Goal: Entertainment & Leisure: Browse casually

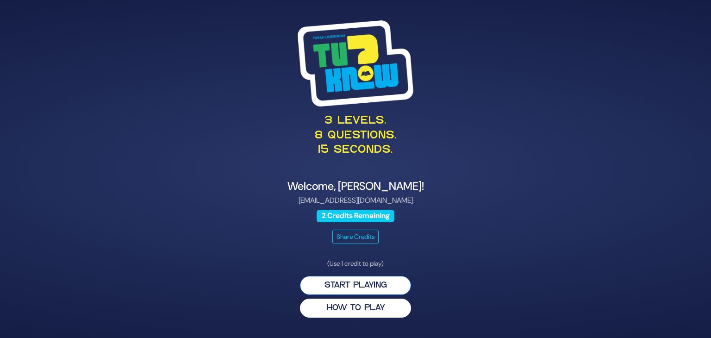
click at [363, 284] on button "Start Playing" at bounding box center [355, 285] width 111 height 19
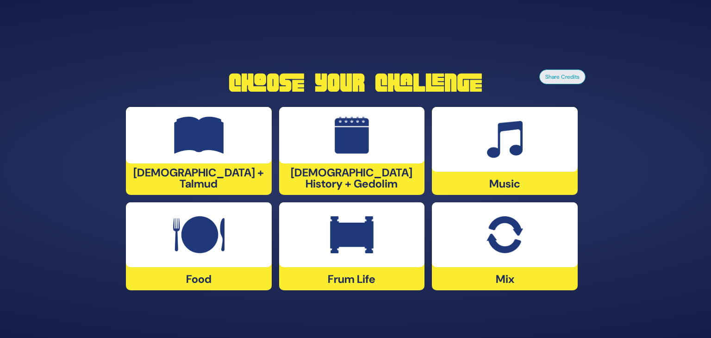
click at [332, 141] on div at bounding box center [352, 135] width 146 height 56
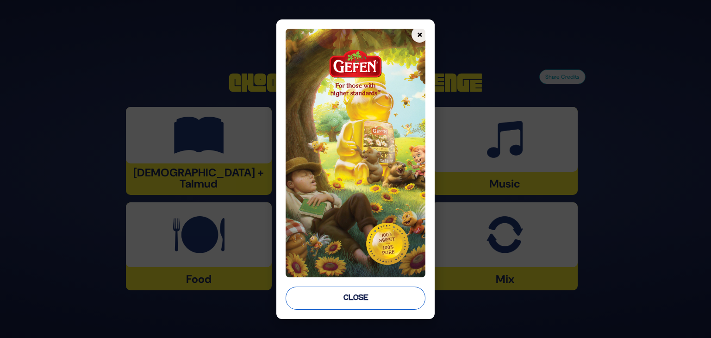
click at [339, 298] on button "Close" at bounding box center [355, 297] width 140 height 23
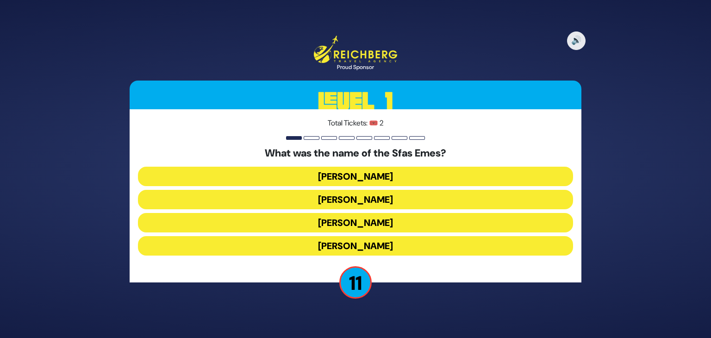
click at [367, 242] on button "Yehuda Aryeh Leib" at bounding box center [355, 245] width 435 height 19
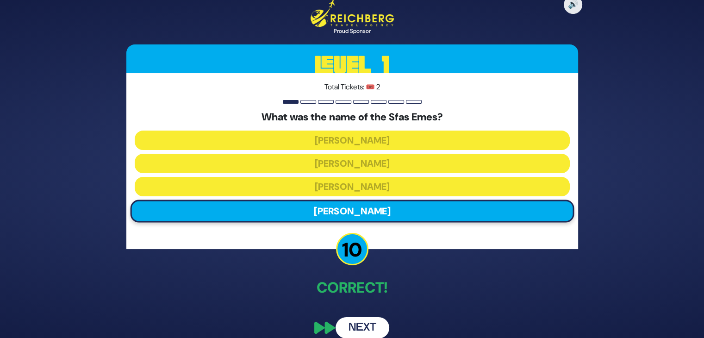
click at [365, 326] on button "Next" at bounding box center [362, 327] width 54 height 21
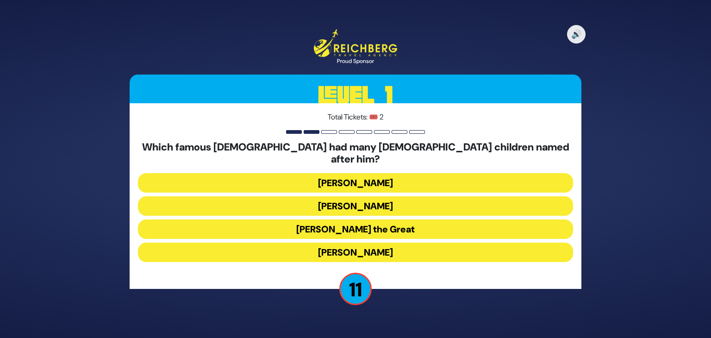
click at [378, 225] on button "Alexander the Great" at bounding box center [355, 228] width 435 height 19
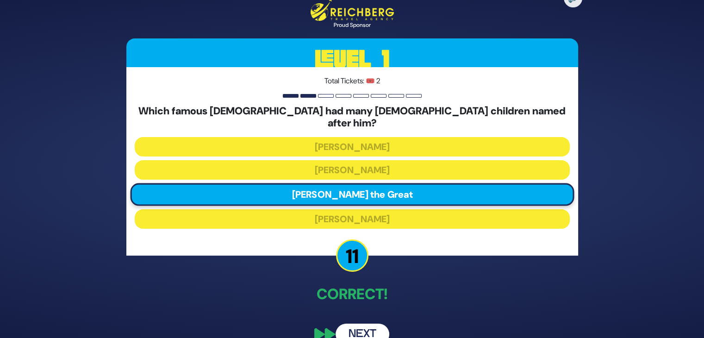
click at [367, 323] on button "Next" at bounding box center [362, 333] width 54 height 21
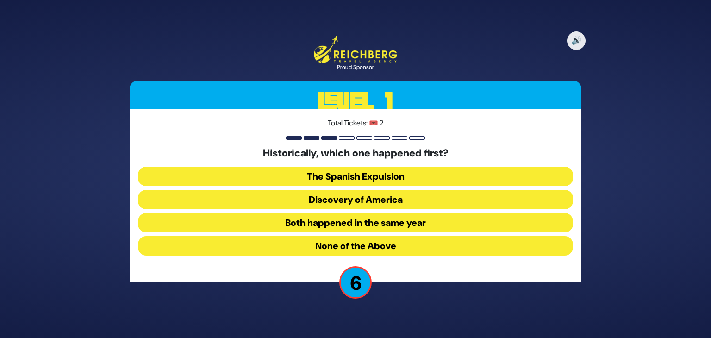
click at [412, 171] on button "The Spanish Expulsion" at bounding box center [355, 176] width 435 height 19
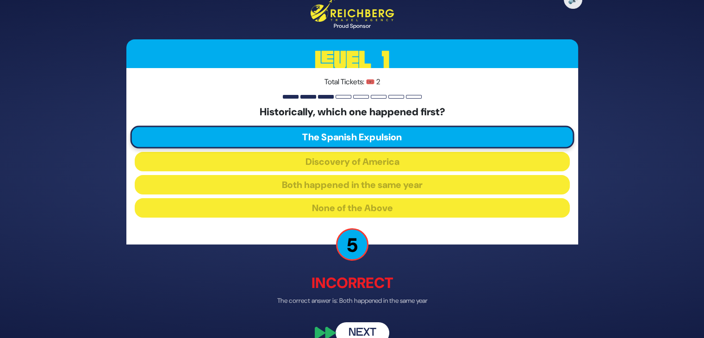
click at [354, 330] on button "Next" at bounding box center [362, 332] width 54 height 21
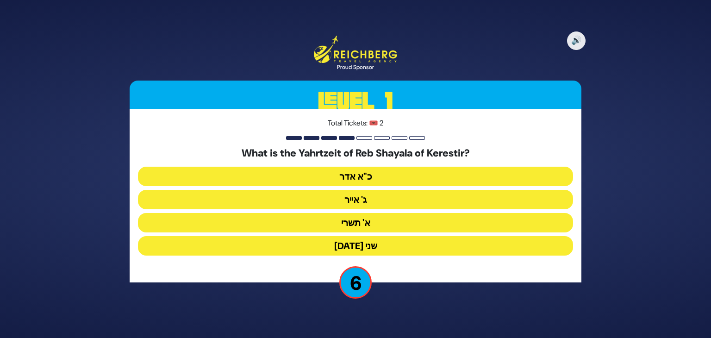
click at [411, 192] on button "ג' אייר" at bounding box center [355, 199] width 435 height 19
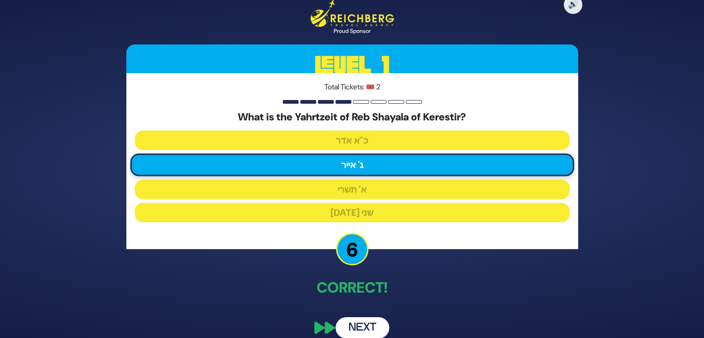
click at [353, 329] on button "Next" at bounding box center [362, 327] width 54 height 21
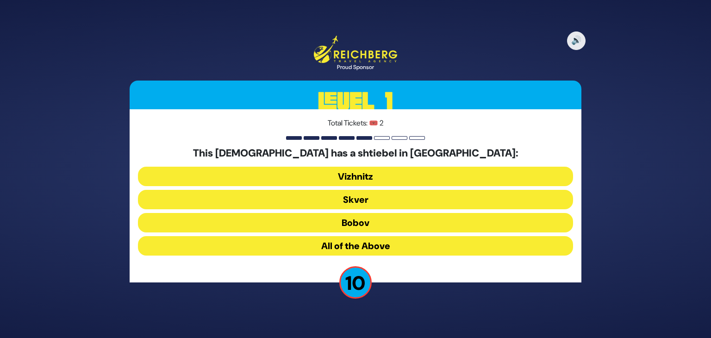
click at [405, 248] on button "All of the Above" at bounding box center [355, 245] width 435 height 19
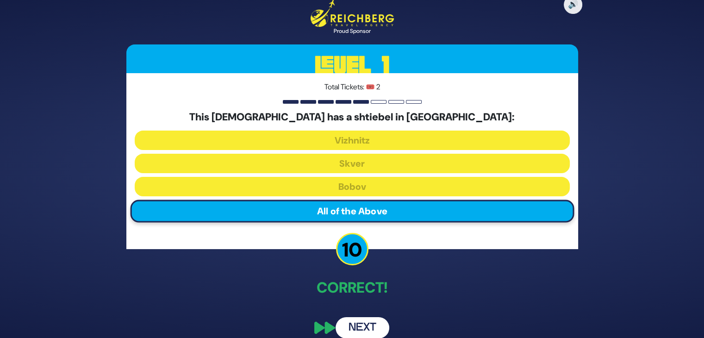
click at [364, 321] on button "Next" at bounding box center [362, 327] width 54 height 21
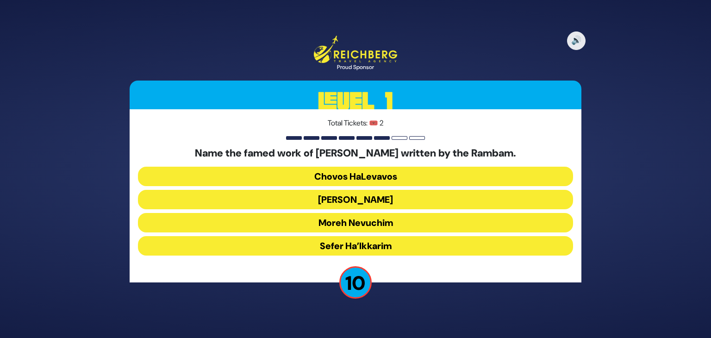
click at [400, 224] on button "Moreh Nevuchim" at bounding box center [355, 222] width 435 height 19
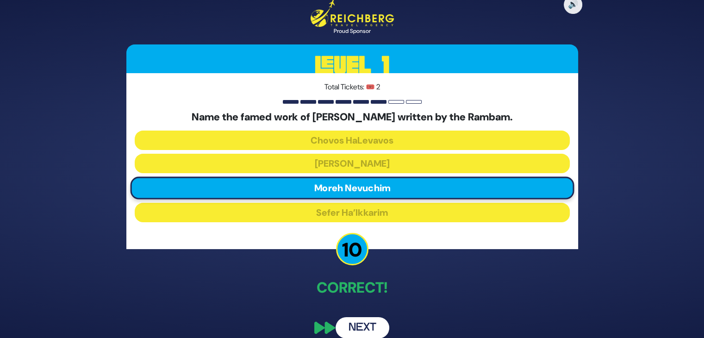
click at [373, 326] on button "Next" at bounding box center [362, 327] width 54 height 21
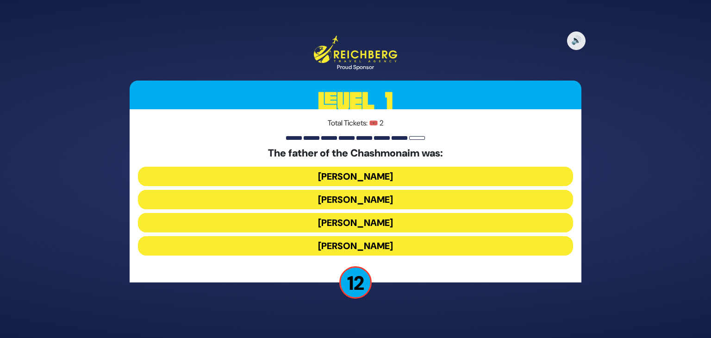
click at [409, 173] on button "Mattisyahu Kohein Gadol" at bounding box center [355, 176] width 435 height 19
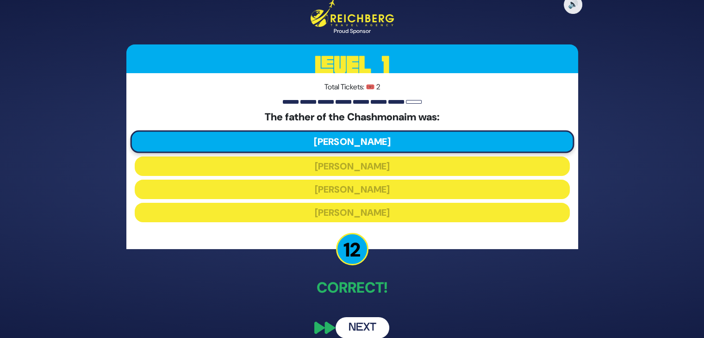
click at [375, 323] on button "Next" at bounding box center [362, 327] width 54 height 21
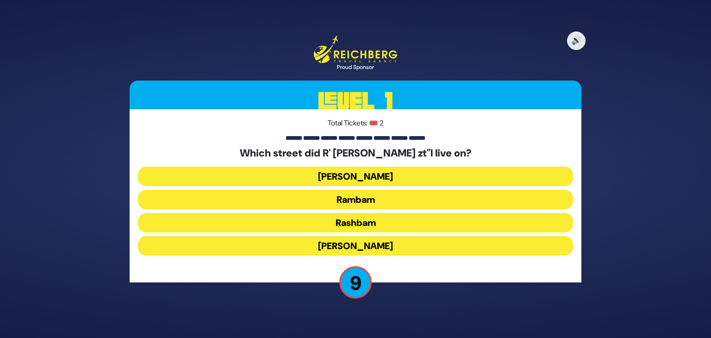
click at [405, 222] on button "Rashbam" at bounding box center [355, 222] width 435 height 19
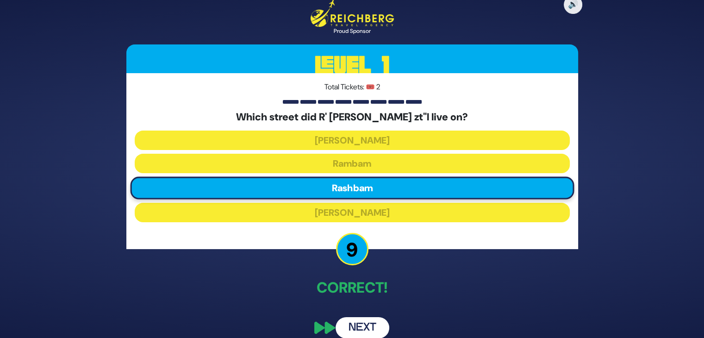
click at [350, 330] on button "Next" at bounding box center [362, 327] width 54 height 21
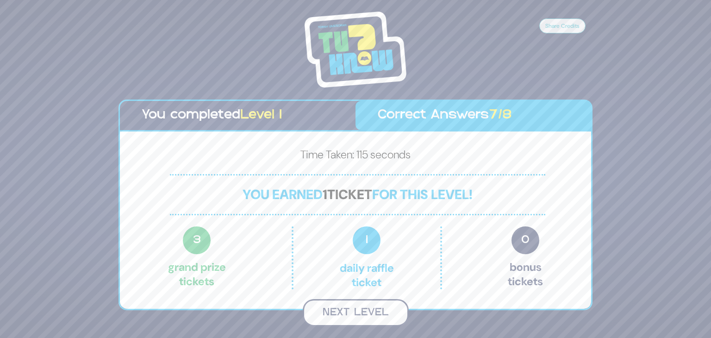
click at [364, 309] on button "Next Level" at bounding box center [356, 312] width 106 height 27
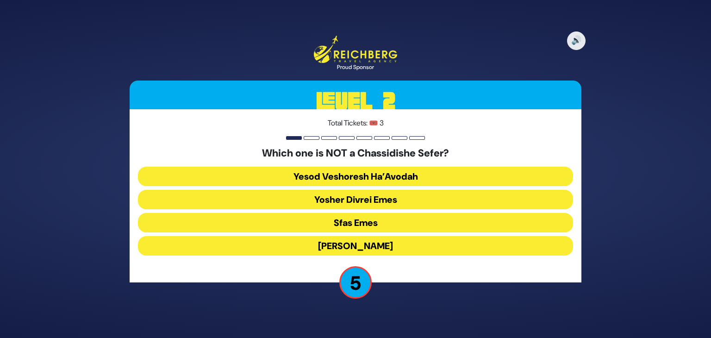
click at [399, 177] on button "Yesod Veshoresh Ha’Avodah" at bounding box center [355, 176] width 435 height 19
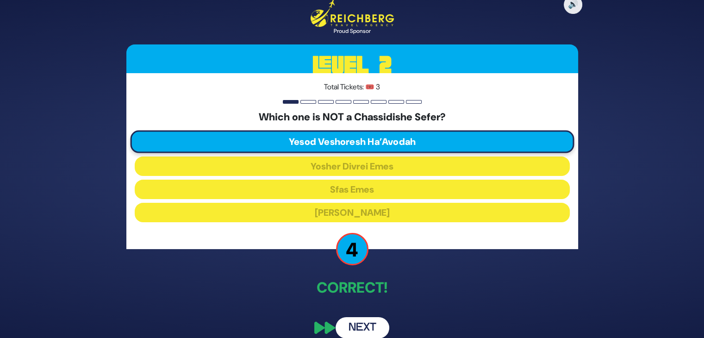
click at [354, 326] on button "Next" at bounding box center [362, 327] width 54 height 21
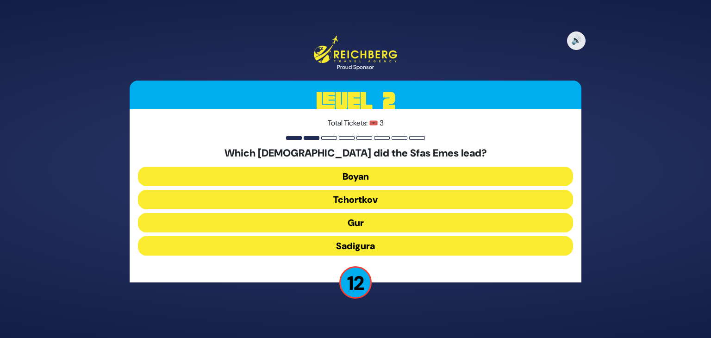
click at [432, 222] on button "Gur" at bounding box center [355, 222] width 435 height 19
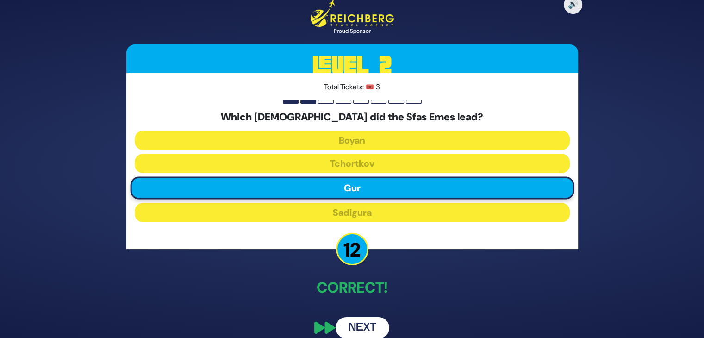
click at [370, 326] on button "Next" at bounding box center [362, 327] width 54 height 21
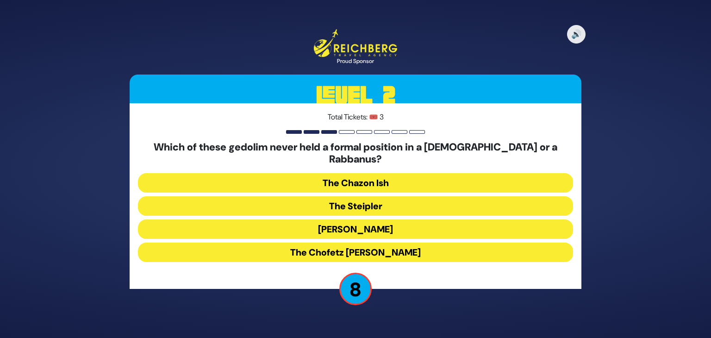
click at [429, 248] on button "The Chofetz Chaim" at bounding box center [355, 251] width 435 height 19
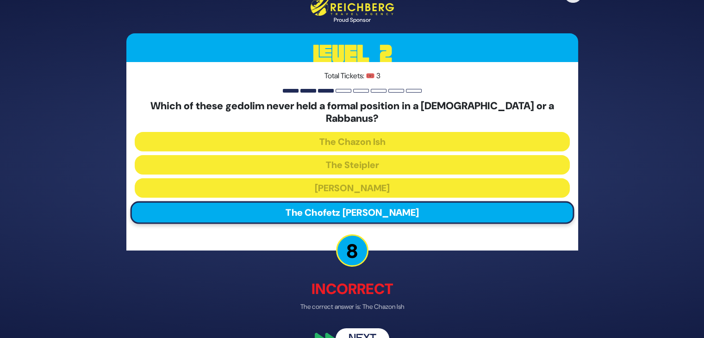
click at [363, 333] on button "Next" at bounding box center [362, 338] width 54 height 21
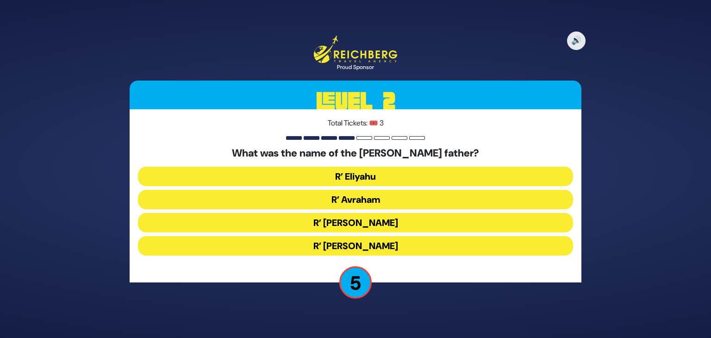
click at [450, 200] on button "R’ Avraham" at bounding box center [355, 199] width 435 height 19
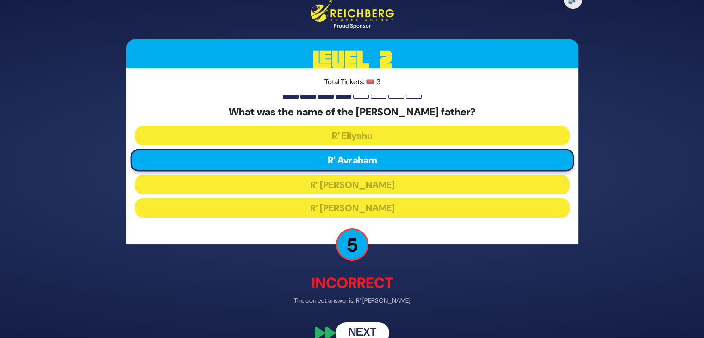
click at [374, 327] on button "Next" at bounding box center [362, 332] width 54 height 21
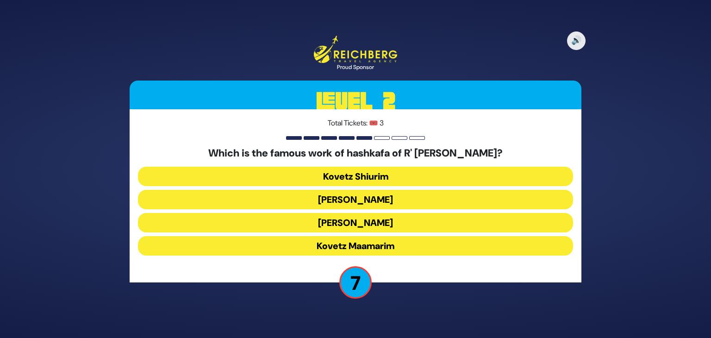
click at [406, 248] on button "Kovetz Maamarim" at bounding box center [355, 245] width 435 height 19
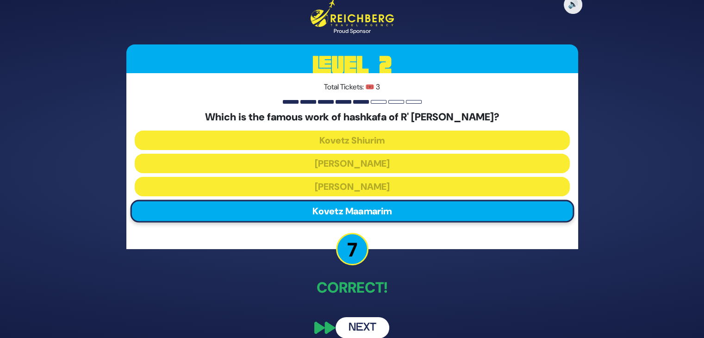
click at [354, 331] on button "Next" at bounding box center [362, 327] width 54 height 21
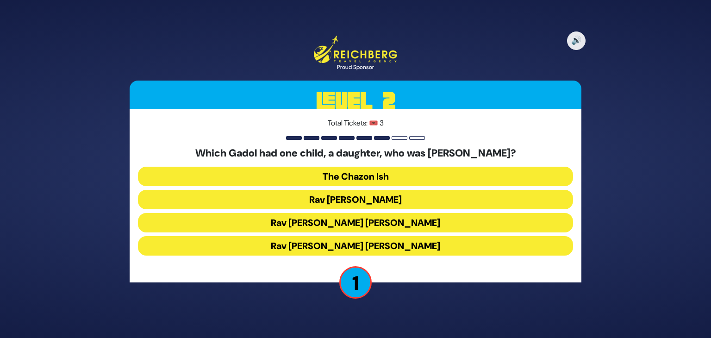
click at [441, 175] on button "The Chazon Ish" at bounding box center [355, 176] width 435 height 19
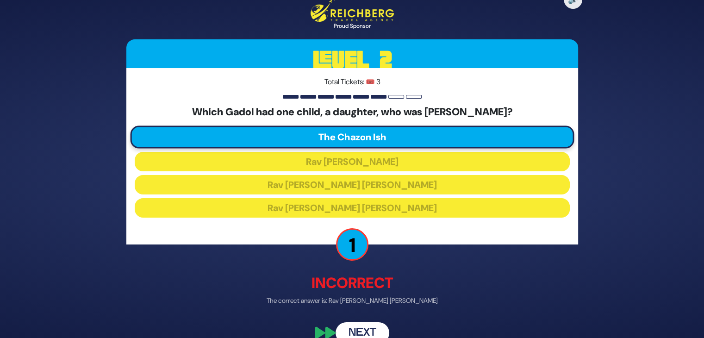
click at [362, 329] on button "Next" at bounding box center [362, 332] width 54 height 21
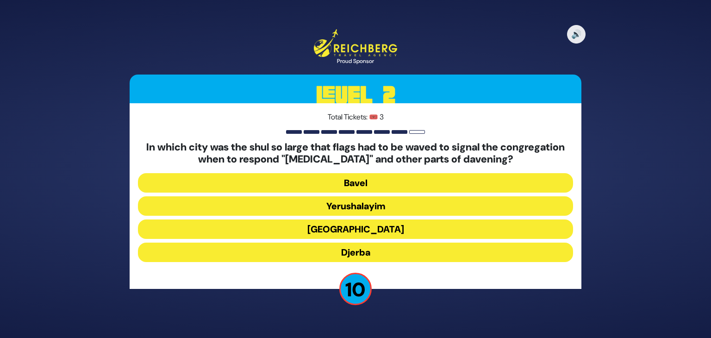
click at [425, 229] on button "Alexandria" at bounding box center [355, 228] width 435 height 19
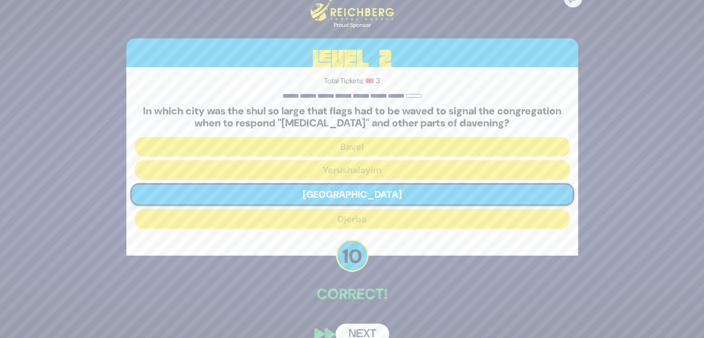
click at [368, 333] on button "Next" at bounding box center [362, 333] width 54 height 21
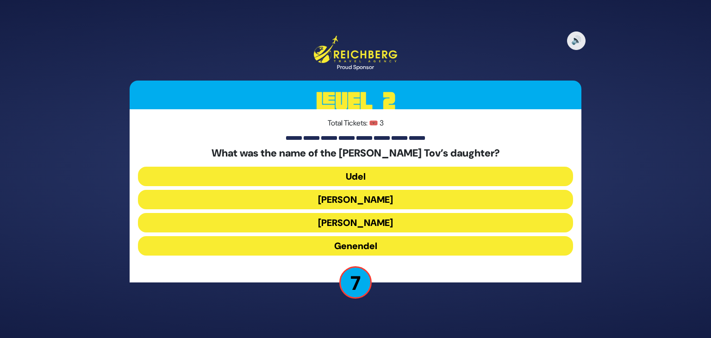
click at [430, 219] on button "Rivka" at bounding box center [355, 222] width 435 height 19
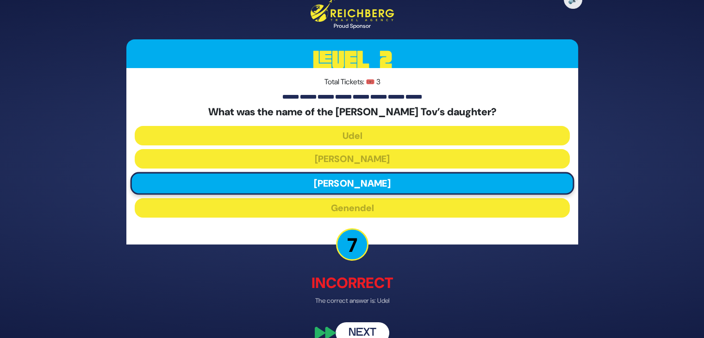
click at [366, 328] on button "Next" at bounding box center [362, 332] width 54 height 21
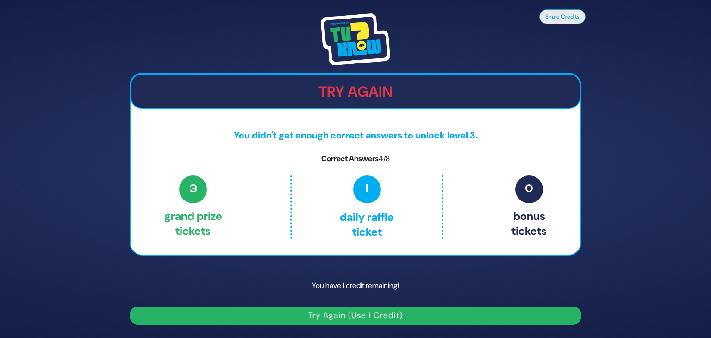
click at [378, 315] on button "Try Again (Use 1 Credit)" at bounding box center [356, 315] width 452 height 18
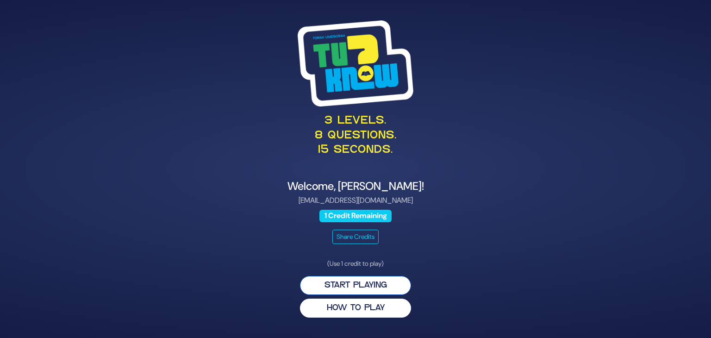
click at [393, 281] on button "Start Playing" at bounding box center [355, 285] width 111 height 19
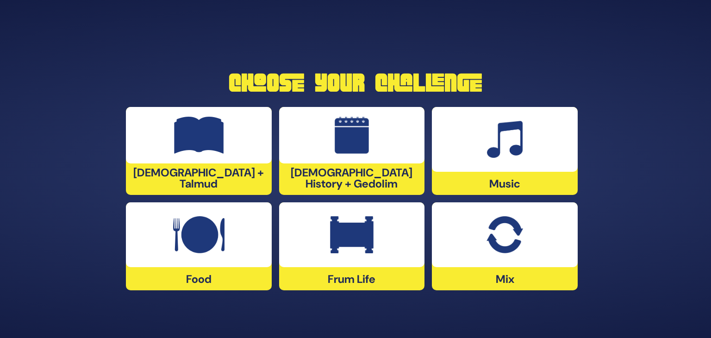
click at [314, 262] on div at bounding box center [352, 234] width 146 height 65
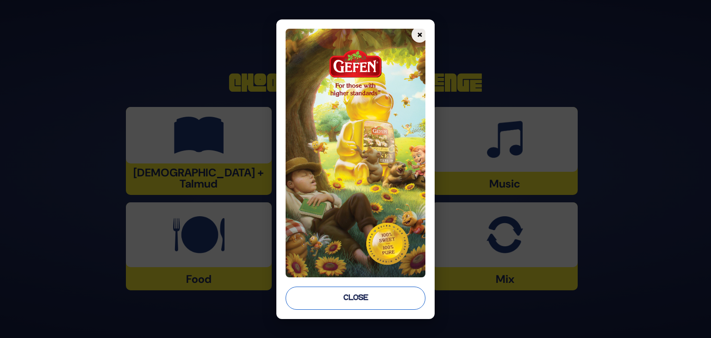
click at [344, 304] on button "Close" at bounding box center [355, 297] width 140 height 23
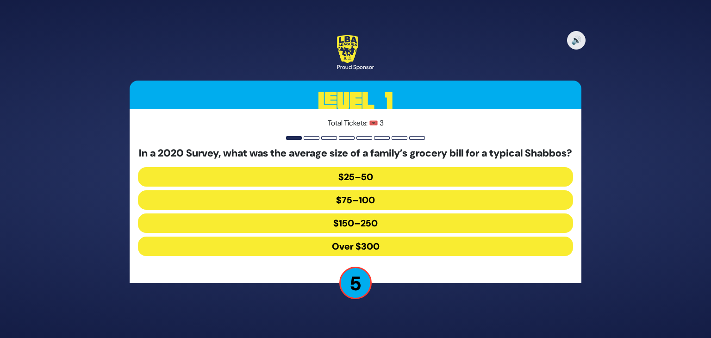
click at [383, 248] on button "Over $300" at bounding box center [355, 245] width 435 height 19
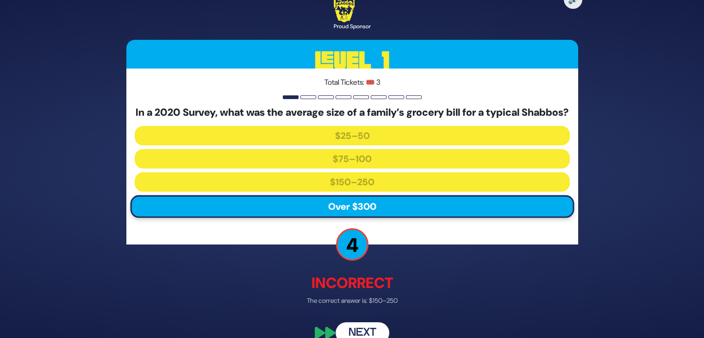
click at [355, 335] on button "Next" at bounding box center [362, 332] width 54 height 21
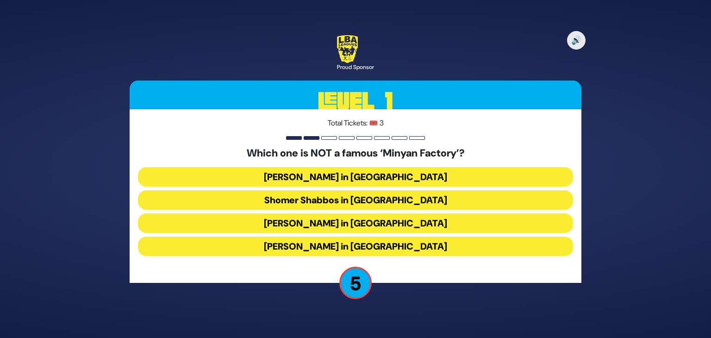
click at [434, 240] on button "Bais Dovid in Lakewood" at bounding box center [355, 245] width 435 height 19
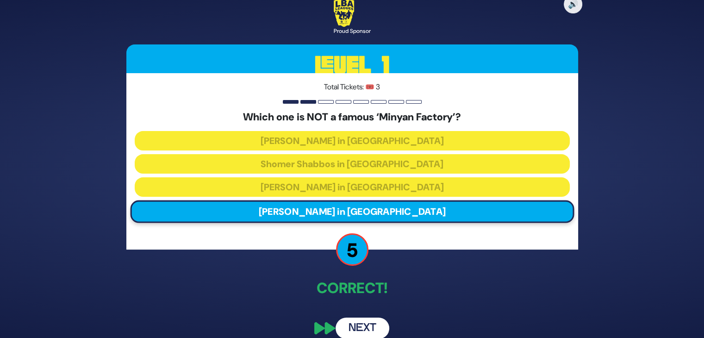
click at [362, 325] on button "Next" at bounding box center [362, 327] width 54 height 21
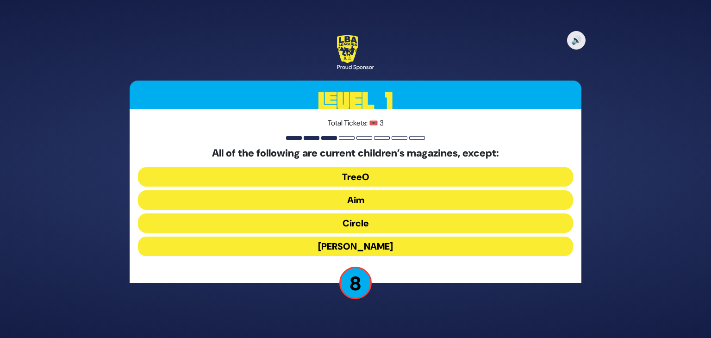
click at [353, 318] on div "🔊 Proud Sponsor Level 1 Total Tickets: 🎟️ 3 All of the following are current ch…" at bounding box center [355, 169] width 711 height 338
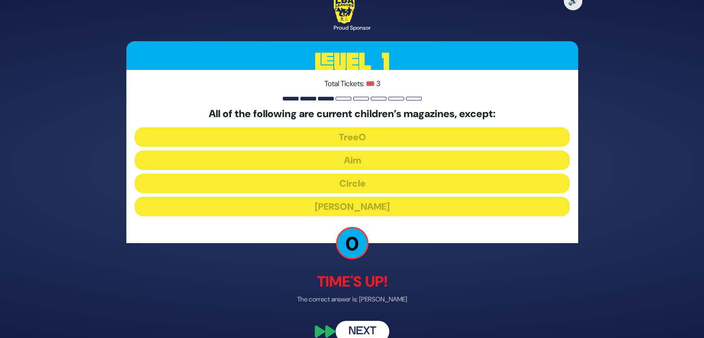
click at [459, 240] on div "Total Tickets: 🎟️ 3 All of the following are current children’s magazines, exce…" at bounding box center [352, 156] width 452 height 173
click at [361, 327] on button "Next" at bounding box center [362, 331] width 54 height 21
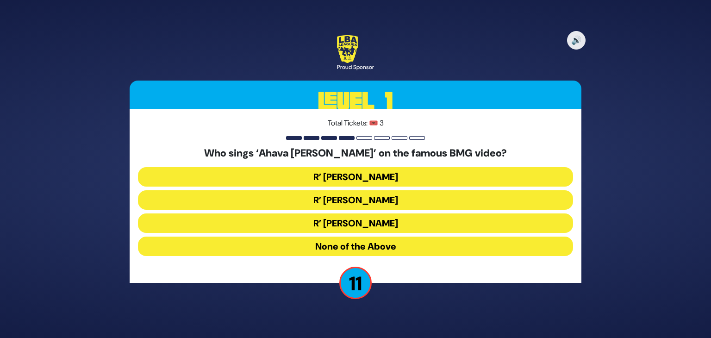
click at [423, 199] on button "R’ [PERSON_NAME]" at bounding box center [355, 199] width 435 height 19
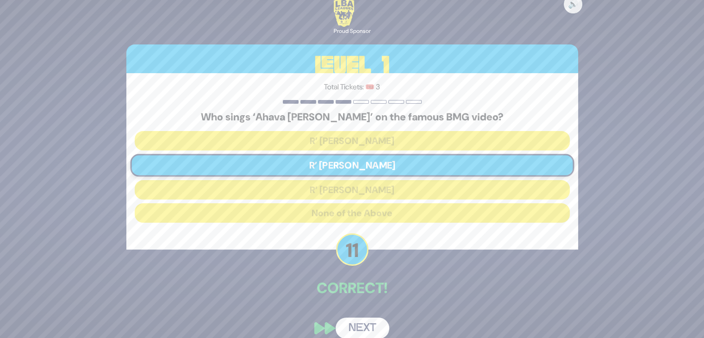
click at [357, 327] on button "Next" at bounding box center [362, 327] width 54 height 21
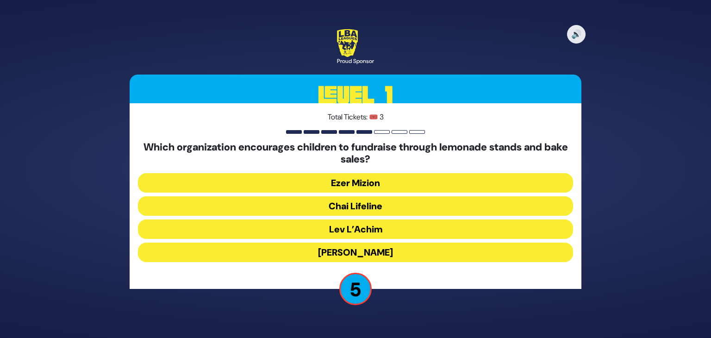
click at [472, 183] on button "Ezer Mizion" at bounding box center [355, 182] width 435 height 19
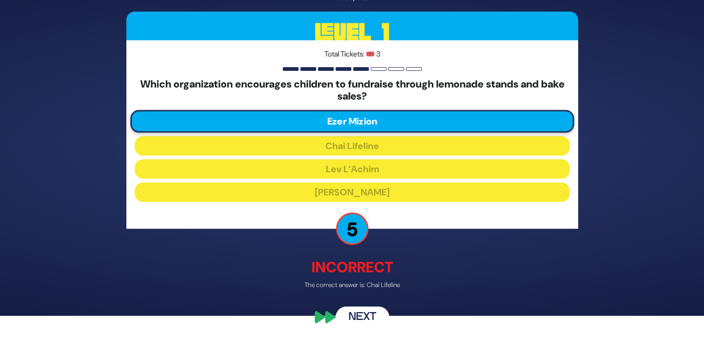
scroll to position [22, 0]
click at [373, 310] on button "Next" at bounding box center [362, 316] width 54 height 21
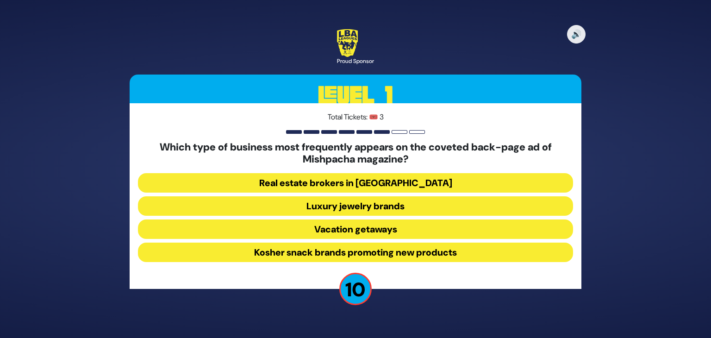
click at [482, 197] on button "Luxury jewelry brands" at bounding box center [355, 205] width 435 height 19
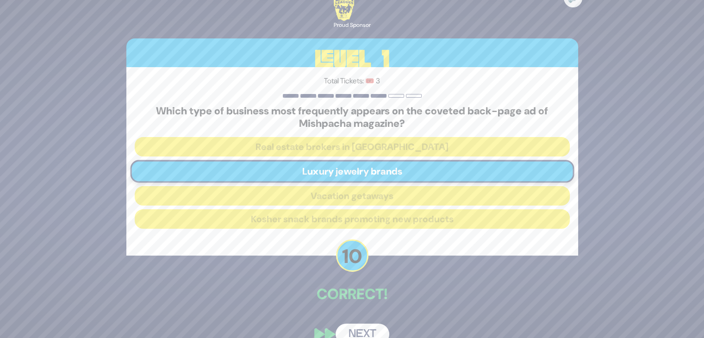
click at [369, 328] on button "Next" at bounding box center [362, 333] width 54 height 21
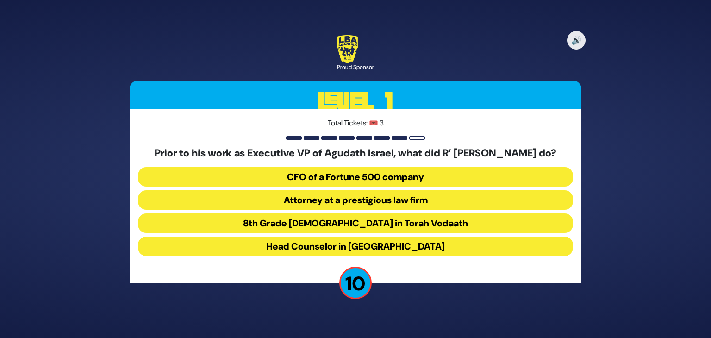
click at [446, 206] on button "Attorney at a prestigious law firm" at bounding box center [355, 199] width 435 height 19
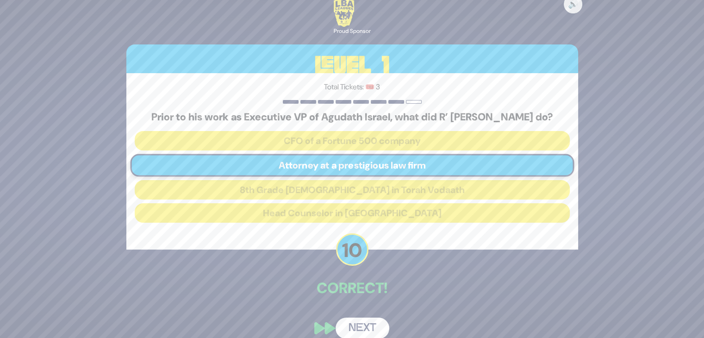
scroll to position [18, 0]
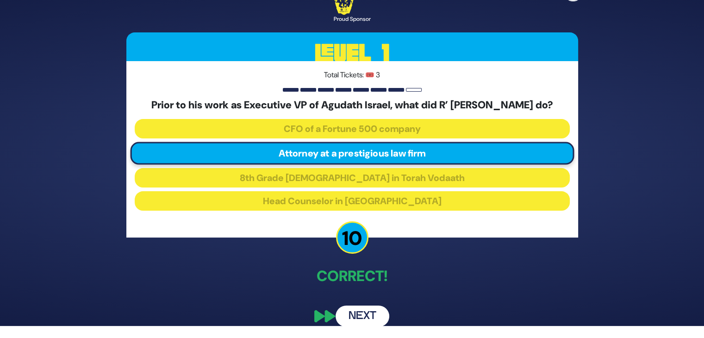
click at [354, 314] on button "Next" at bounding box center [362, 315] width 54 height 21
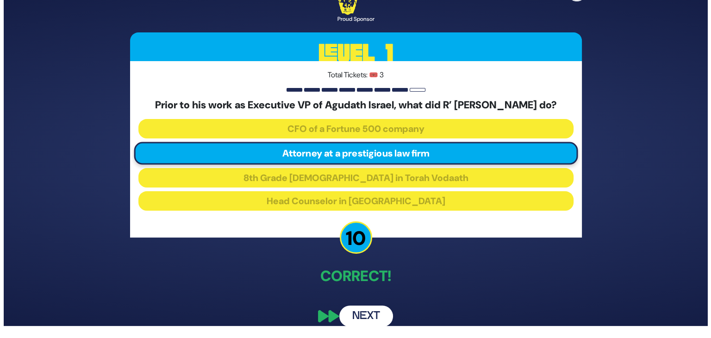
scroll to position [0, 0]
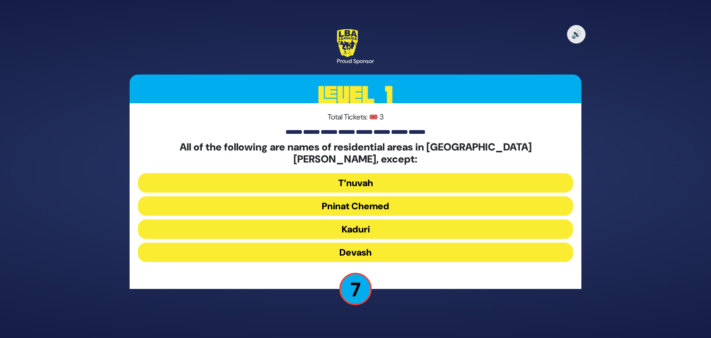
click at [460, 173] on button "T’nuvah" at bounding box center [355, 182] width 435 height 19
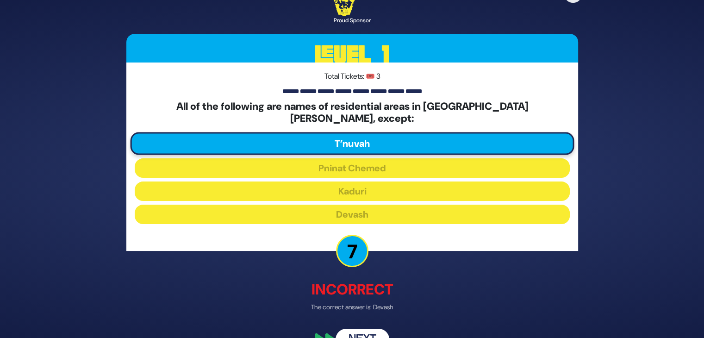
click at [361, 329] on button "Next" at bounding box center [362, 338] width 54 height 21
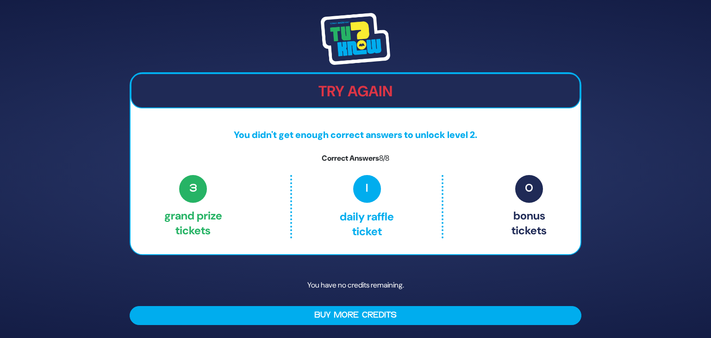
click at [386, 91] on h2 "Try Again" at bounding box center [355, 91] width 448 height 18
